Goal: Task Accomplishment & Management: Manage account settings

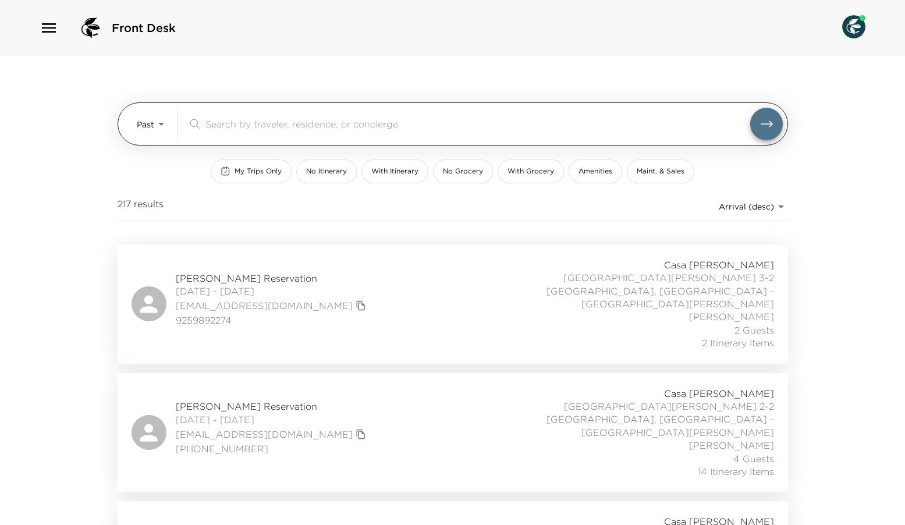
click at [161, 126] on body "Front Desk Past Past ​ My Trips Only No Itinerary With Itinerary No Grocery Wit…" at bounding box center [452, 262] width 905 height 525
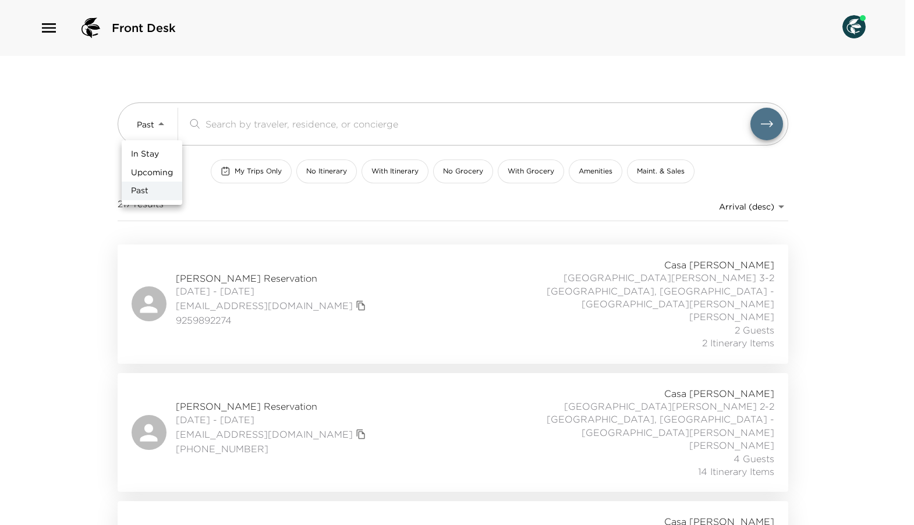
click at [159, 169] on span "Upcoming" at bounding box center [152, 173] width 42 height 12
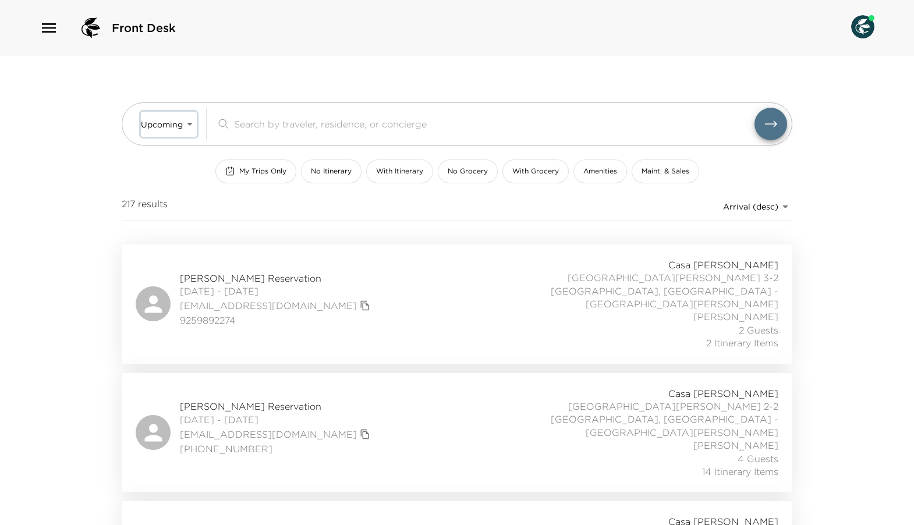
type input "Upcoming"
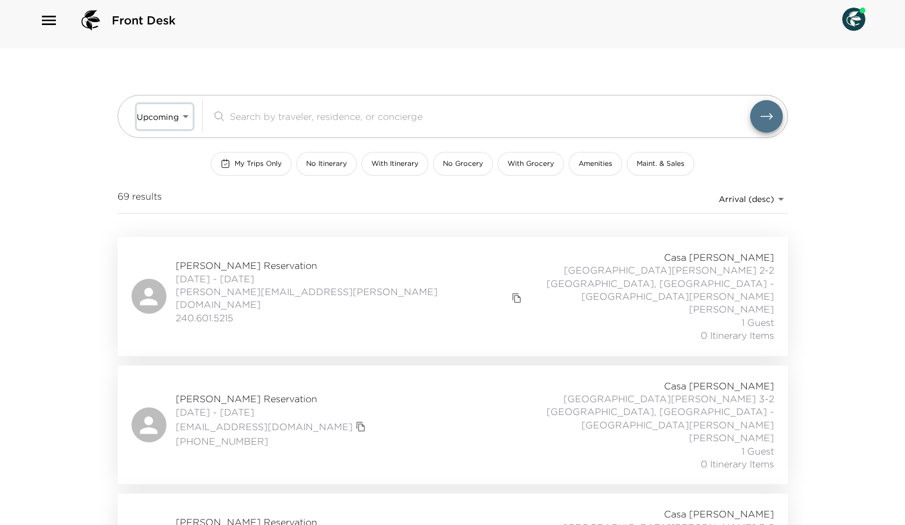
scroll to position [14, 0]
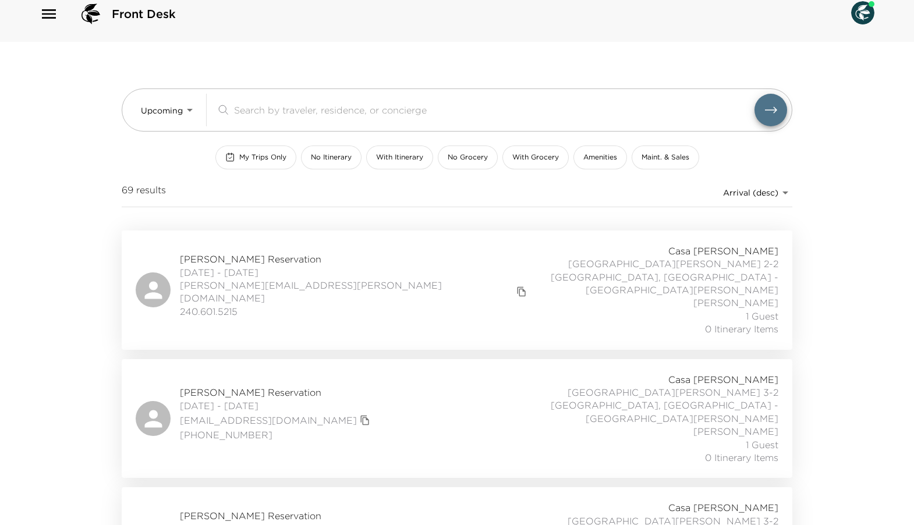
click at [780, 189] on body "Front Desk Upcoming Upcoming ​ My Trips Only No Itinerary With Itinerary No Gro…" at bounding box center [457, 248] width 914 height 525
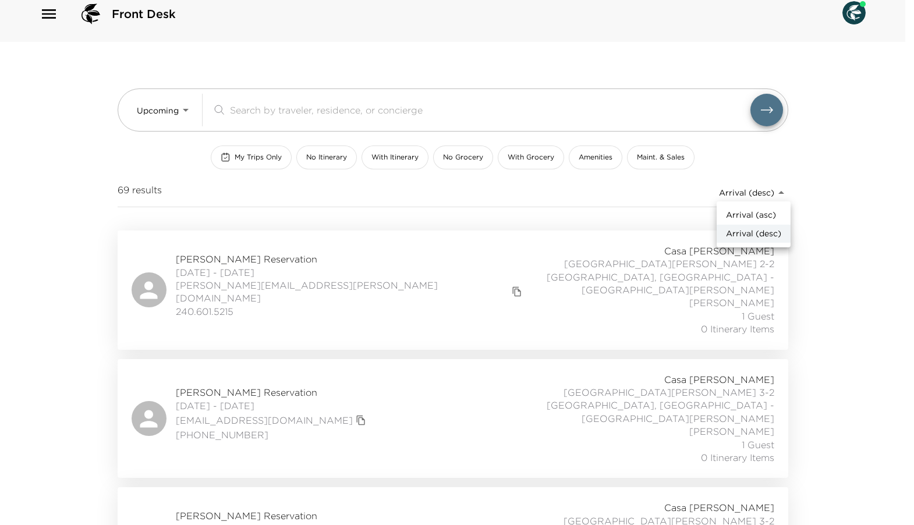
click at [751, 212] on span "Arrival (asc)" at bounding box center [751, 215] width 50 height 12
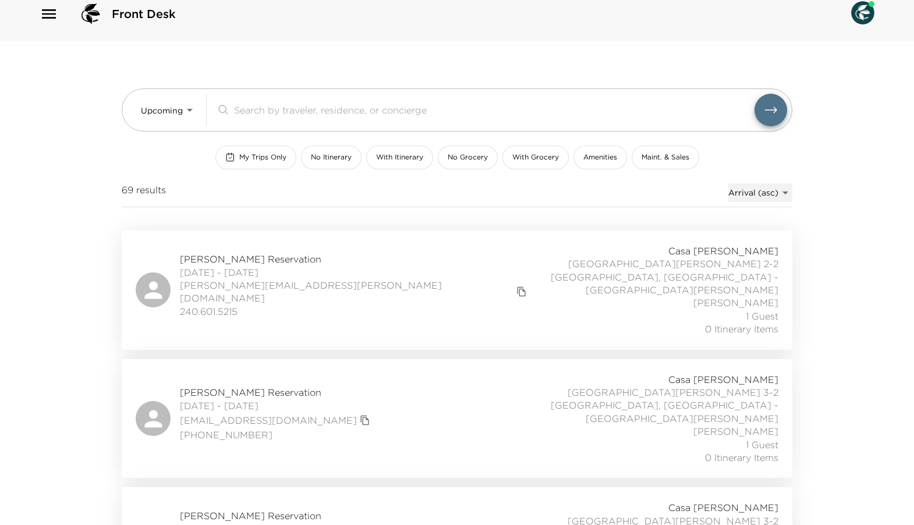
type input "reservations_prod_arrival_asc"
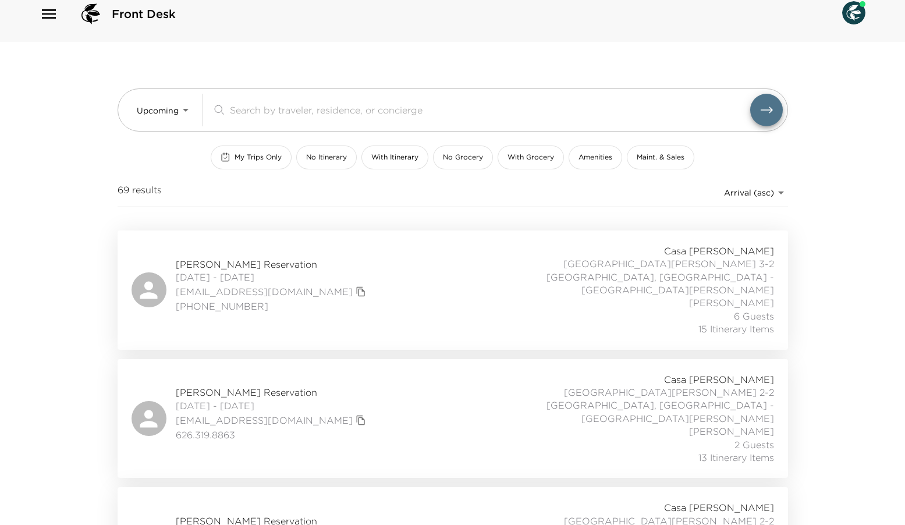
click at [239, 258] on span "Kari Ellis Reservation" at bounding box center [272, 264] width 193 height 13
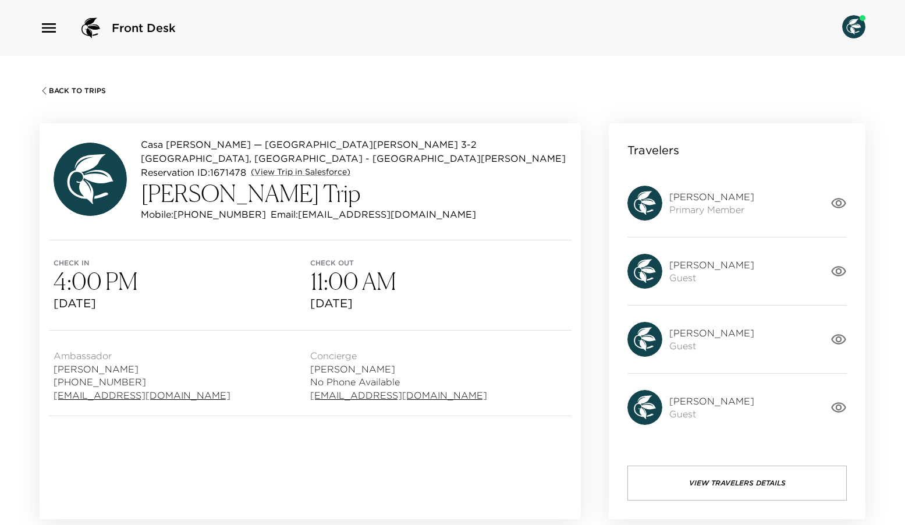
click at [829, 207] on div "Kari Ellis Primary Member" at bounding box center [728, 203] width 203 height 35
click at [833, 202] on icon "button" at bounding box center [838, 203] width 16 height 16
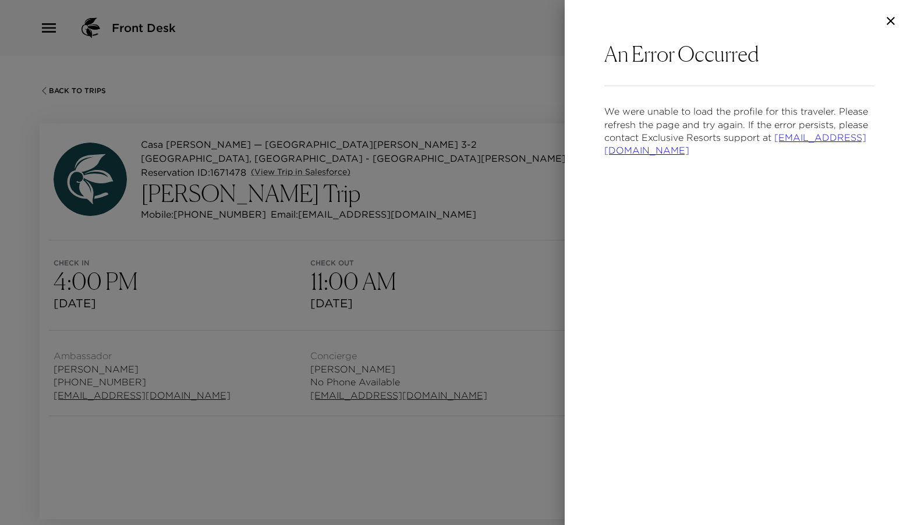
click at [892, 19] on icon "button" at bounding box center [890, 21] width 8 height 8
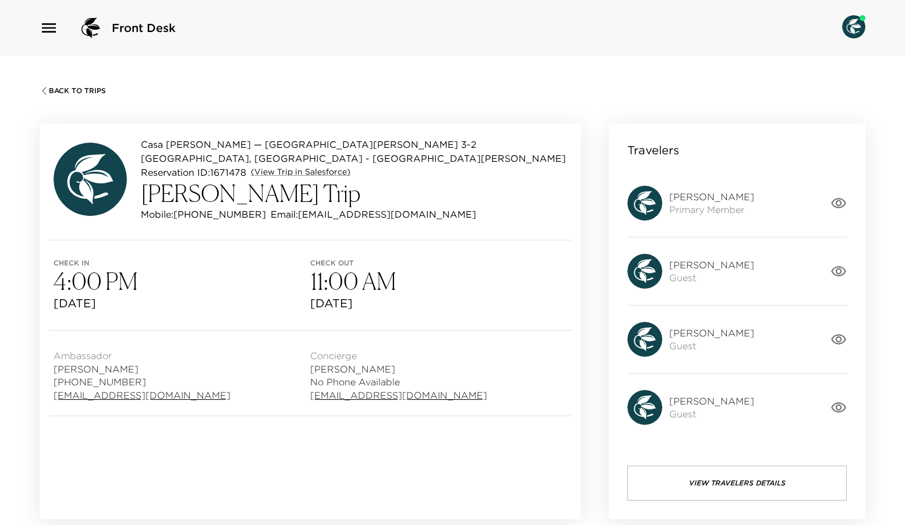
click at [840, 266] on icon "button" at bounding box center [838, 271] width 15 height 10
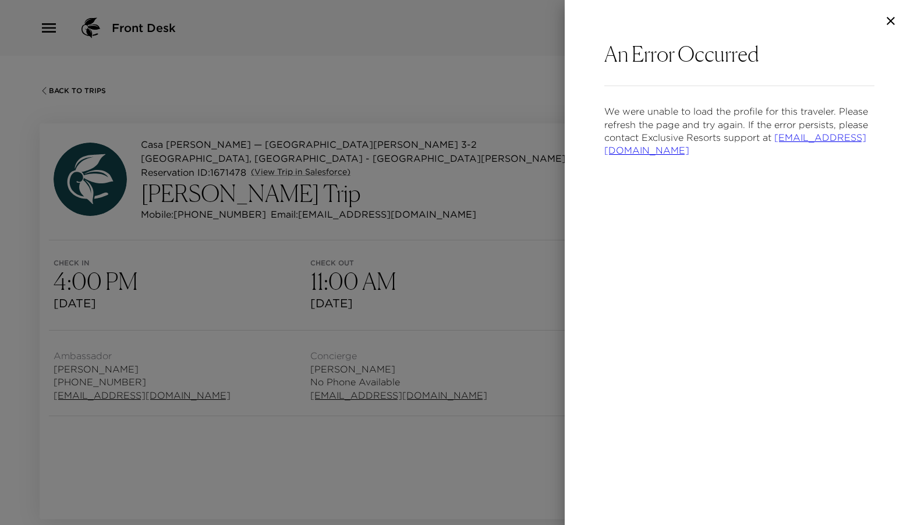
click at [893, 22] on icon "button" at bounding box center [890, 21] width 14 height 14
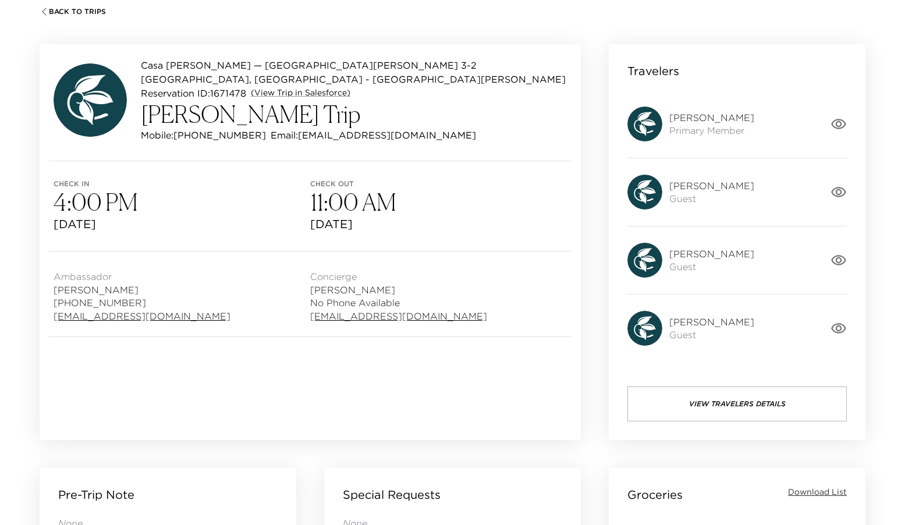
scroll to position [63, 0]
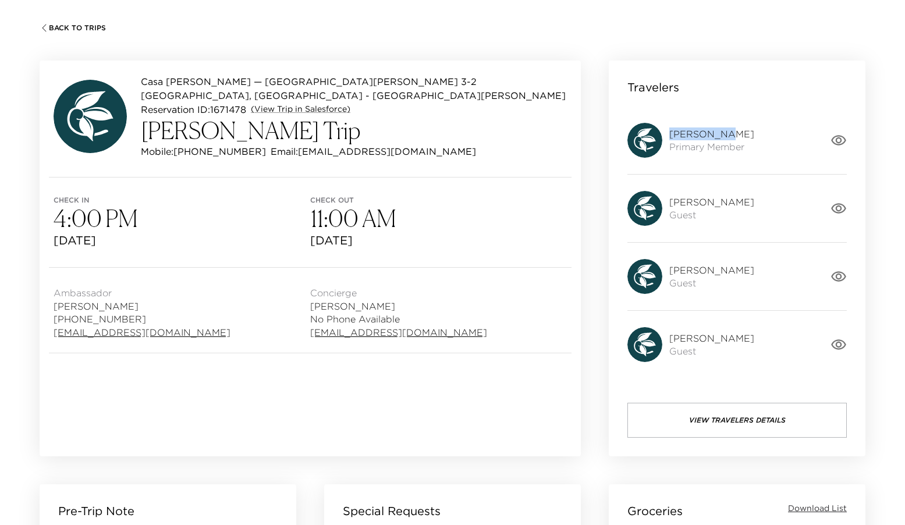
drag, startPoint x: 721, startPoint y: 132, endPoint x: 670, endPoint y: 136, distance: 51.4
click at [670, 136] on span "Kari Ellis" at bounding box center [711, 133] width 85 height 13
copy span "Kari Ellis"
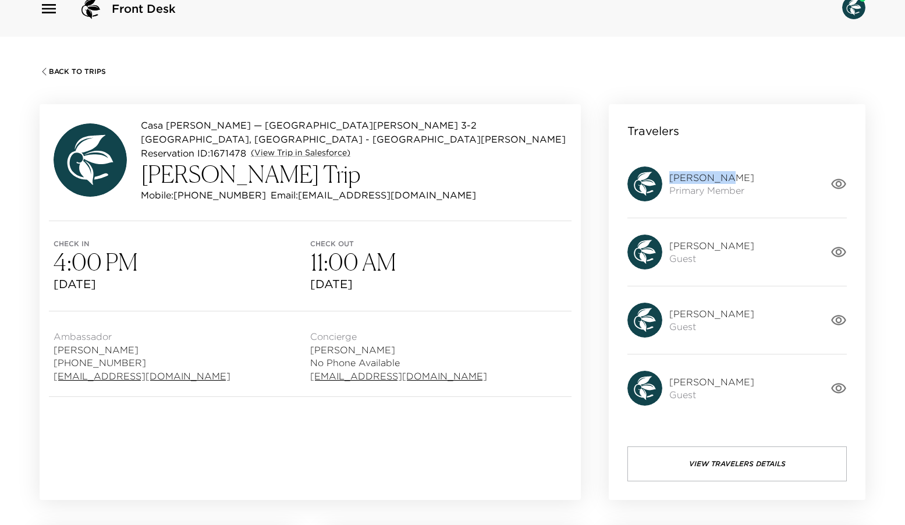
scroll to position [49, 0]
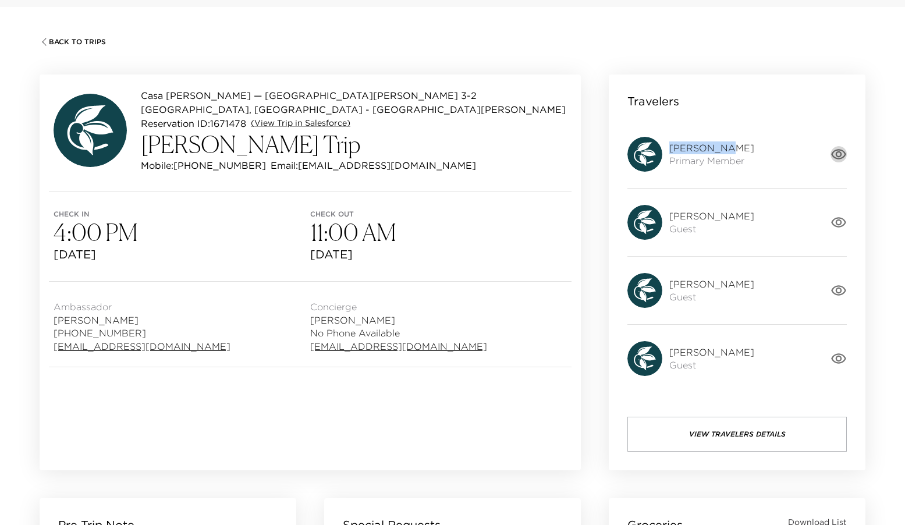
click at [845, 157] on icon "button" at bounding box center [838, 154] width 16 height 16
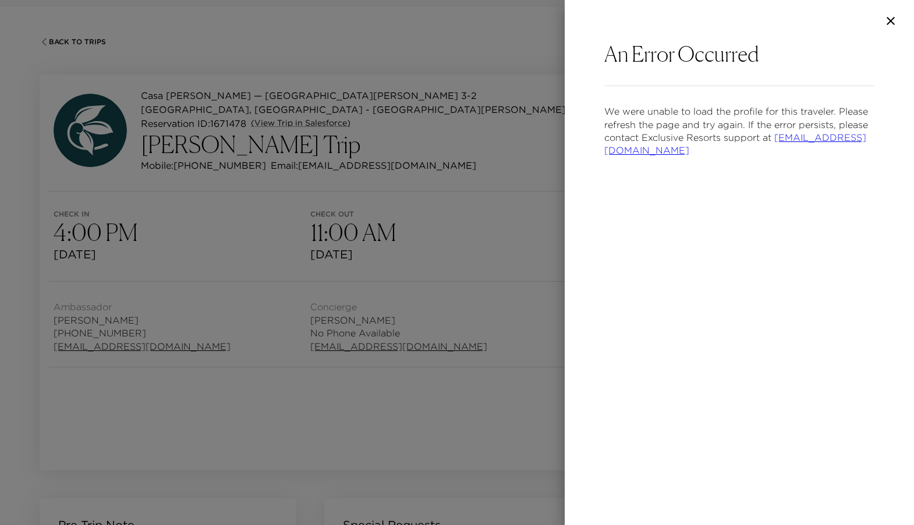
click at [446, 207] on div at bounding box center [457, 262] width 914 height 525
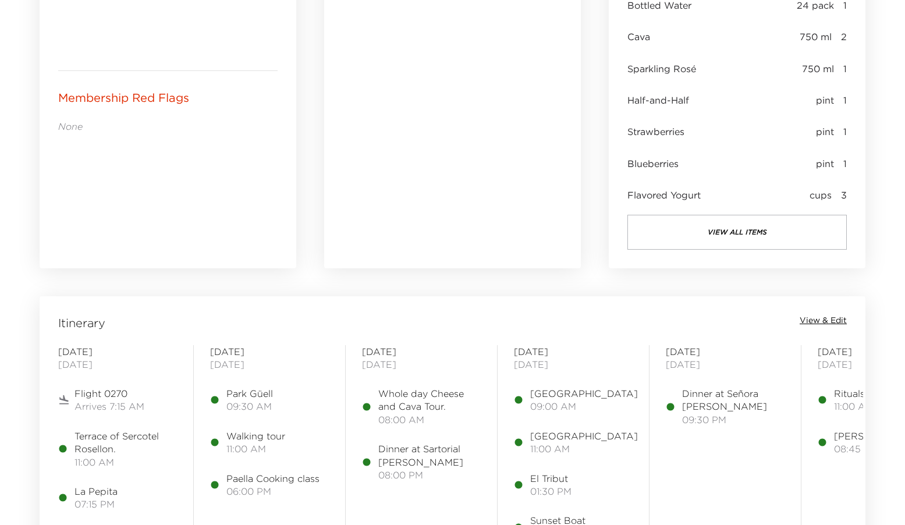
scroll to position [787, 0]
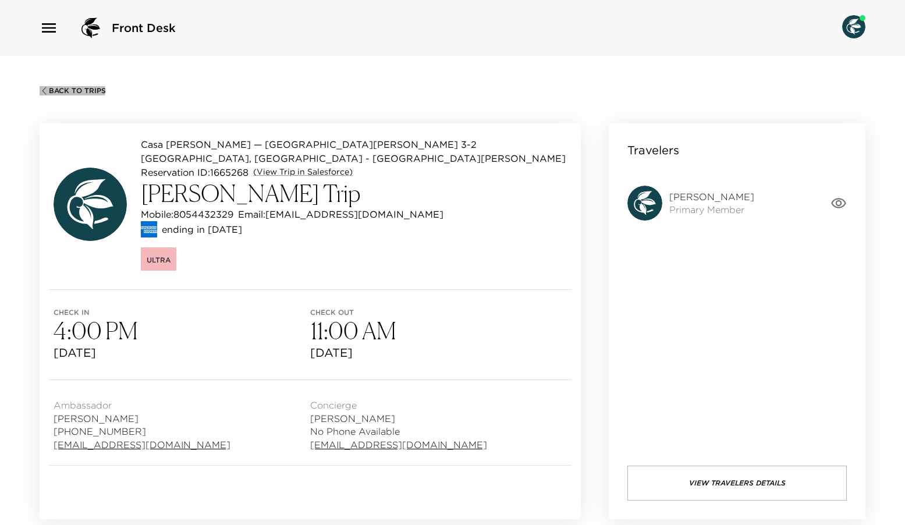
click at [54, 90] on span "Back To Trips" at bounding box center [77, 91] width 57 height 8
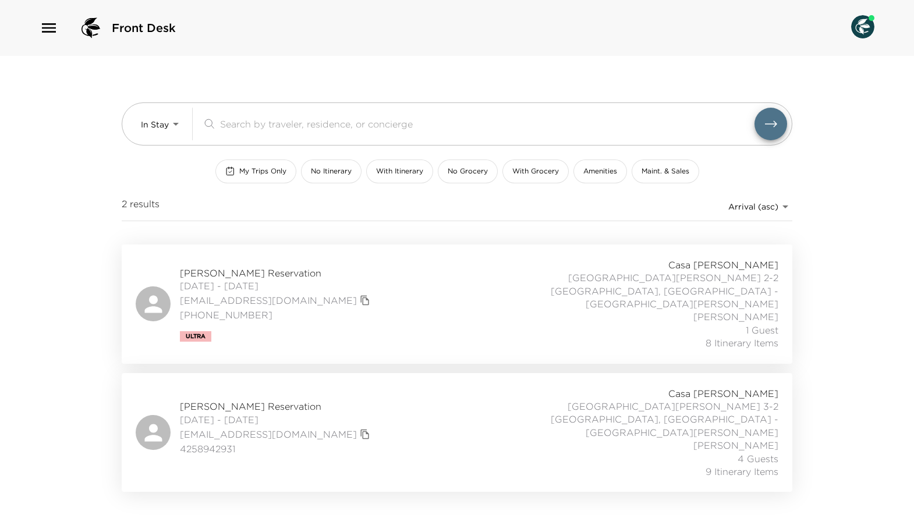
click at [225, 400] on span "Laura Bustamante Reservation" at bounding box center [276, 406] width 193 height 13
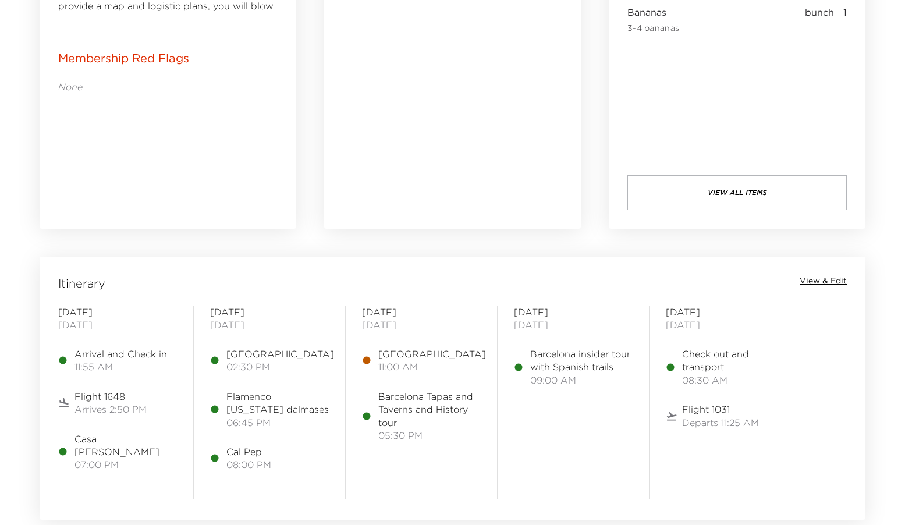
scroll to position [716, 0]
click at [684, 360] on span "Check out and transport" at bounding box center [733, 358] width 102 height 26
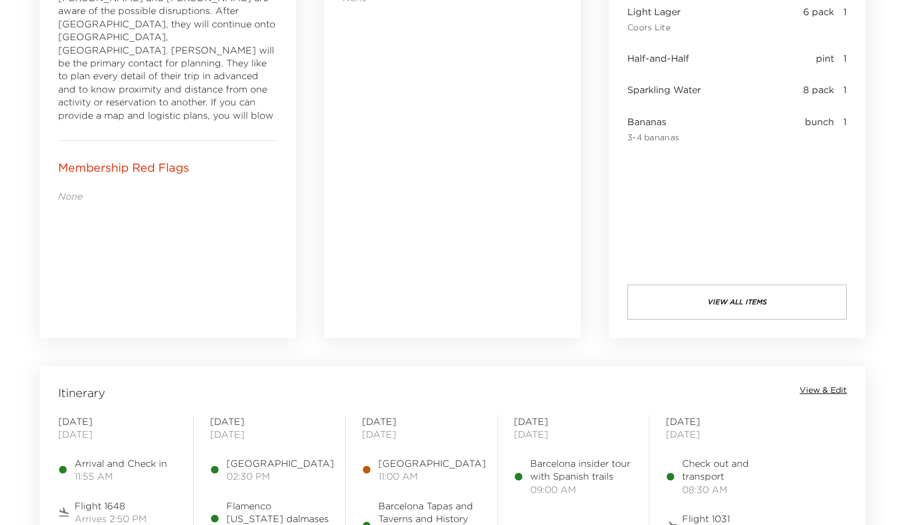
scroll to position [740, 0]
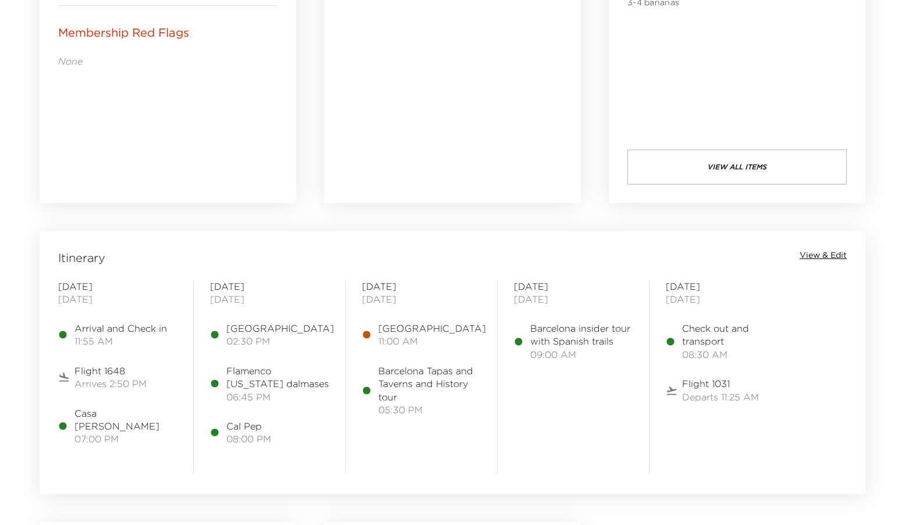
click at [712, 390] on span "Departs 11:25 AM" at bounding box center [720, 396] width 77 height 13
click at [831, 250] on span "View & Edit" at bounding box center [822, 256] width 47 height 12
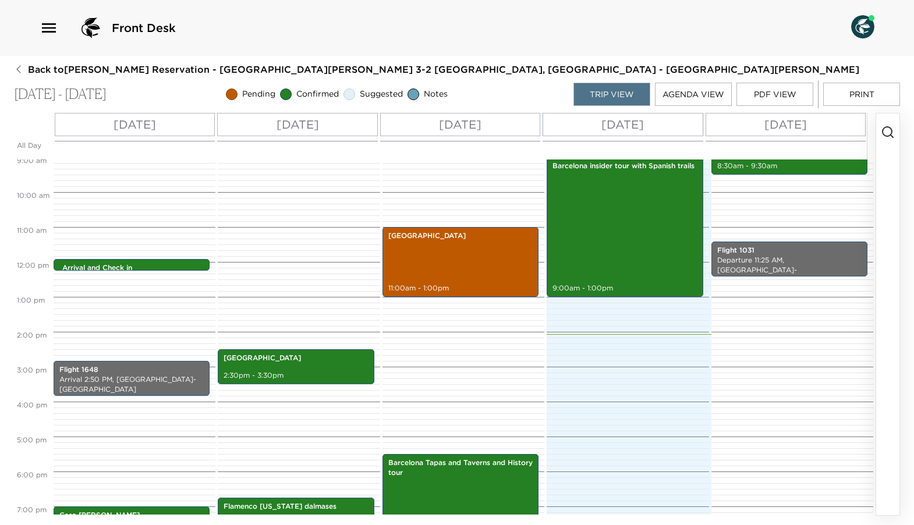
scroll to position [336, 0]
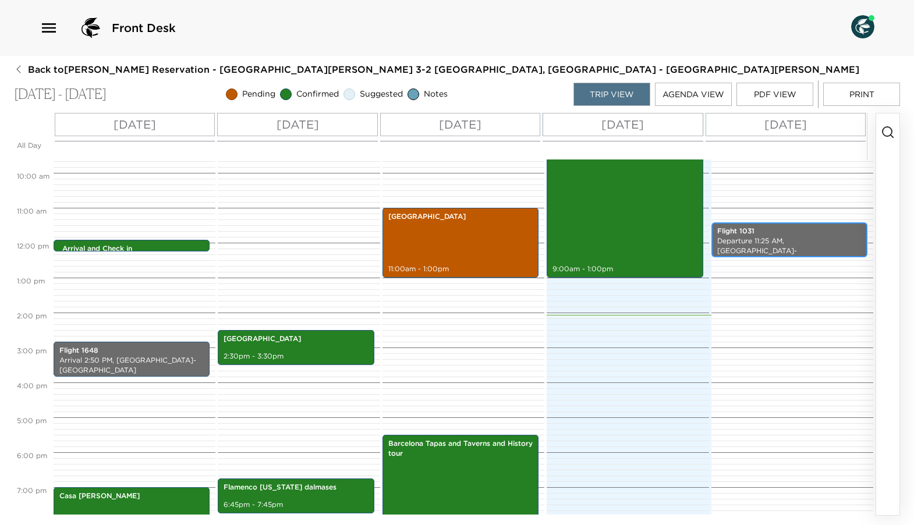
click at [783, 237] on p "Departure 11:25 AM, Barcelona-El Prat Airport" at bounding box center [789, 250] width 144 height 29
click at [816, 247] on p "Departure 11:25 AM, Barcelona-El Prat Airport" at bounding box center [789, 250] width 144 height 29
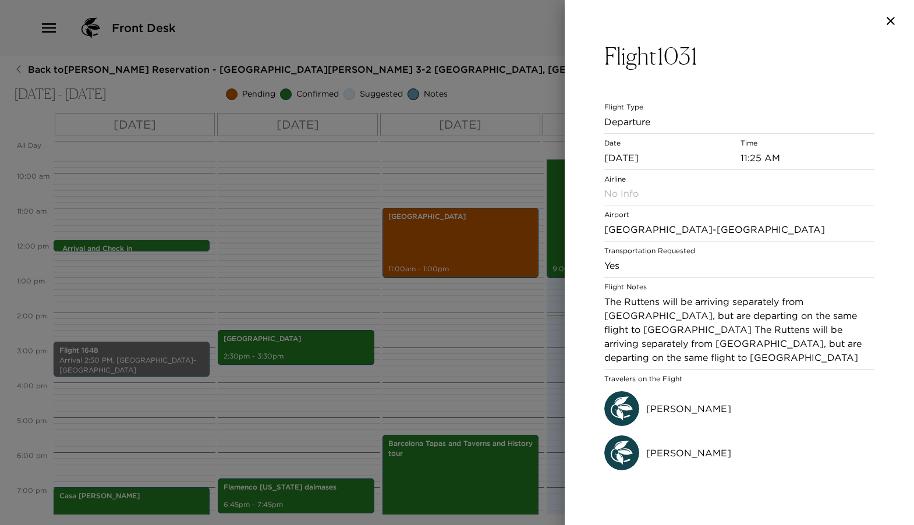
click at [568, 328] on div "Flight 1031 Flight Type Departure Date 10/04/2025 Time 11:25 AM Airline No Info…" at bounding box center [738, 283] width 349 height 483
click at [554, 326] on div at bounding box center [457, 262] width 914 height 525
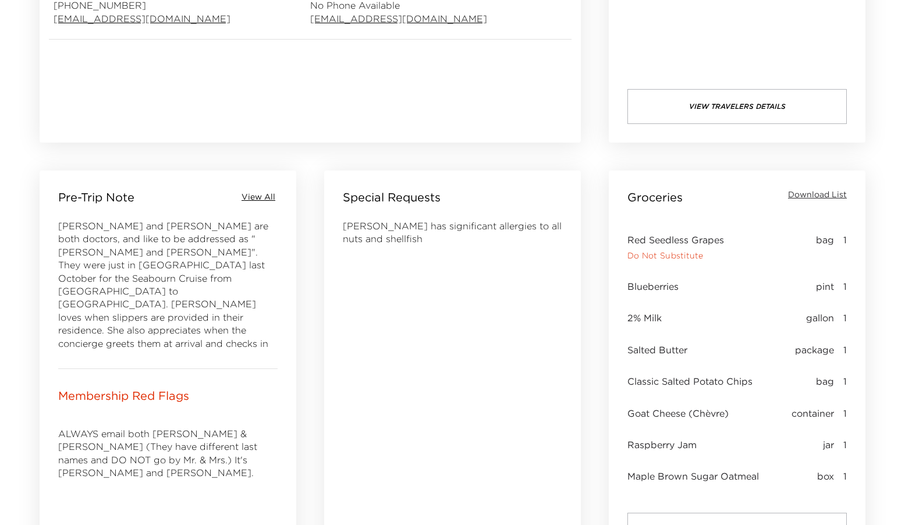
scroll to position [357, 0]
